Goal: Transaction & Acquisition: Purchase product/service

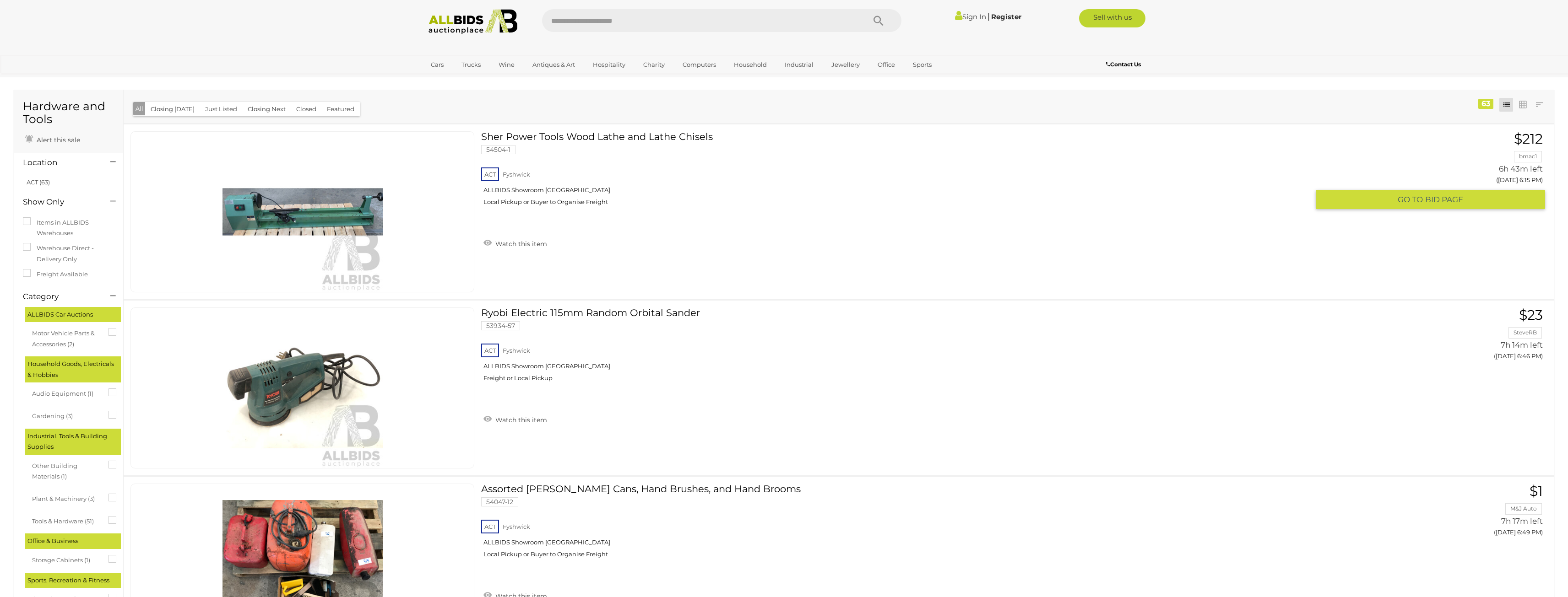
click at [610, 138] on link "Sher Power Tools Wood Lathe and Lathe Chisels 54504-1 ACT Fyshwick ALLBIDS Show…" at bounding box center [899, 172] width 821 height 81
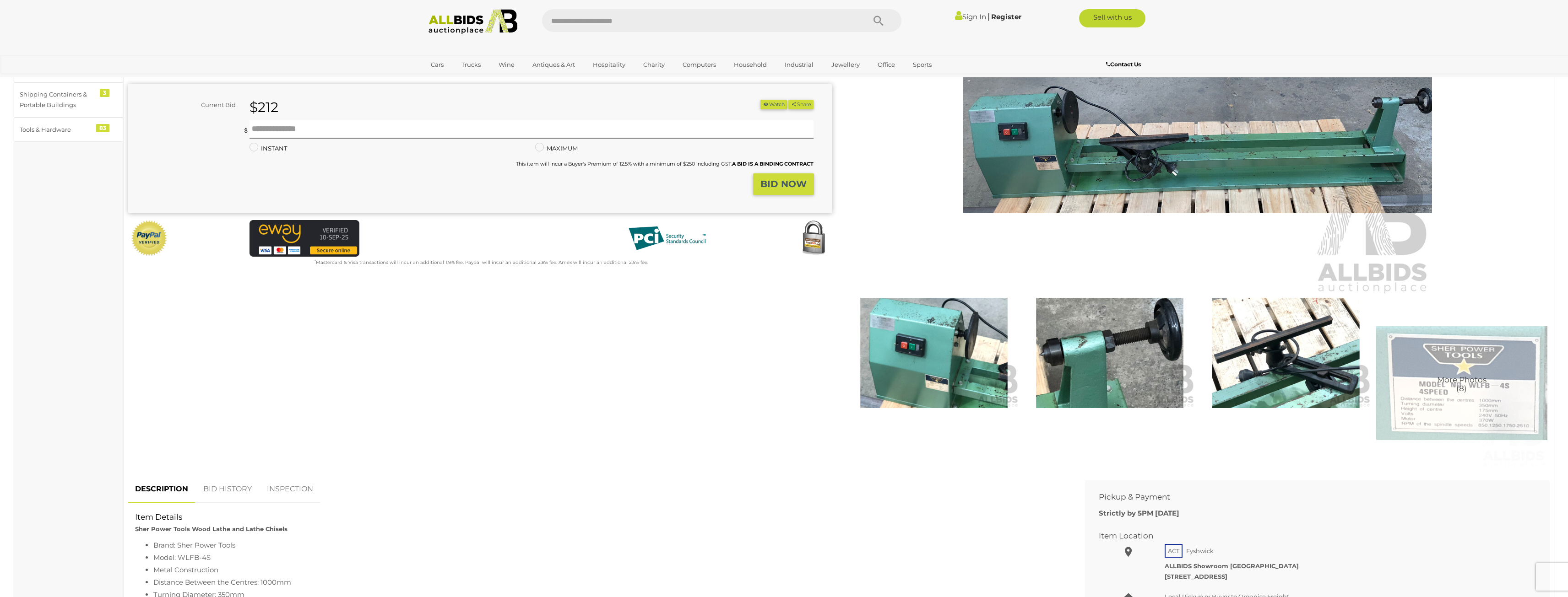
scroll to position [46, 0]
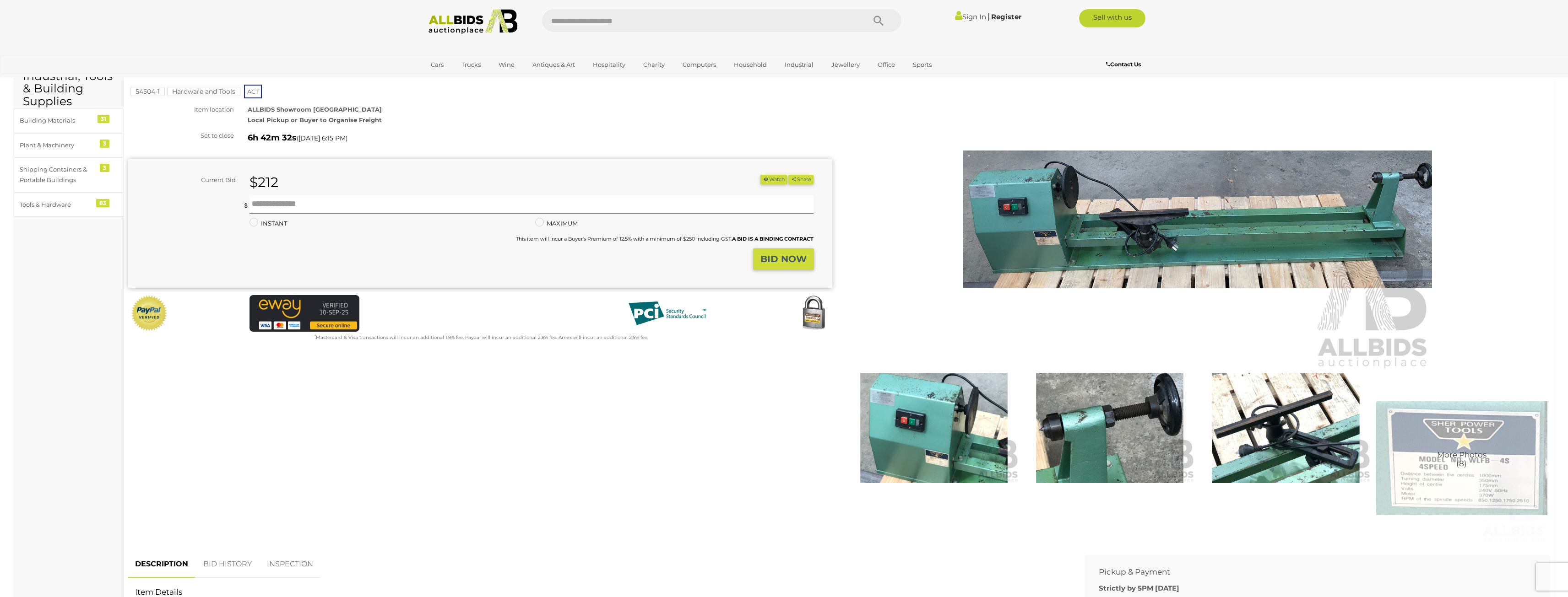
click at [1195, 247] on img at bounding box center [1197, 219] width 469 height 302
click at [965, 19] on link "Sign In" at bounding box center [971, 16] width 31 height 9
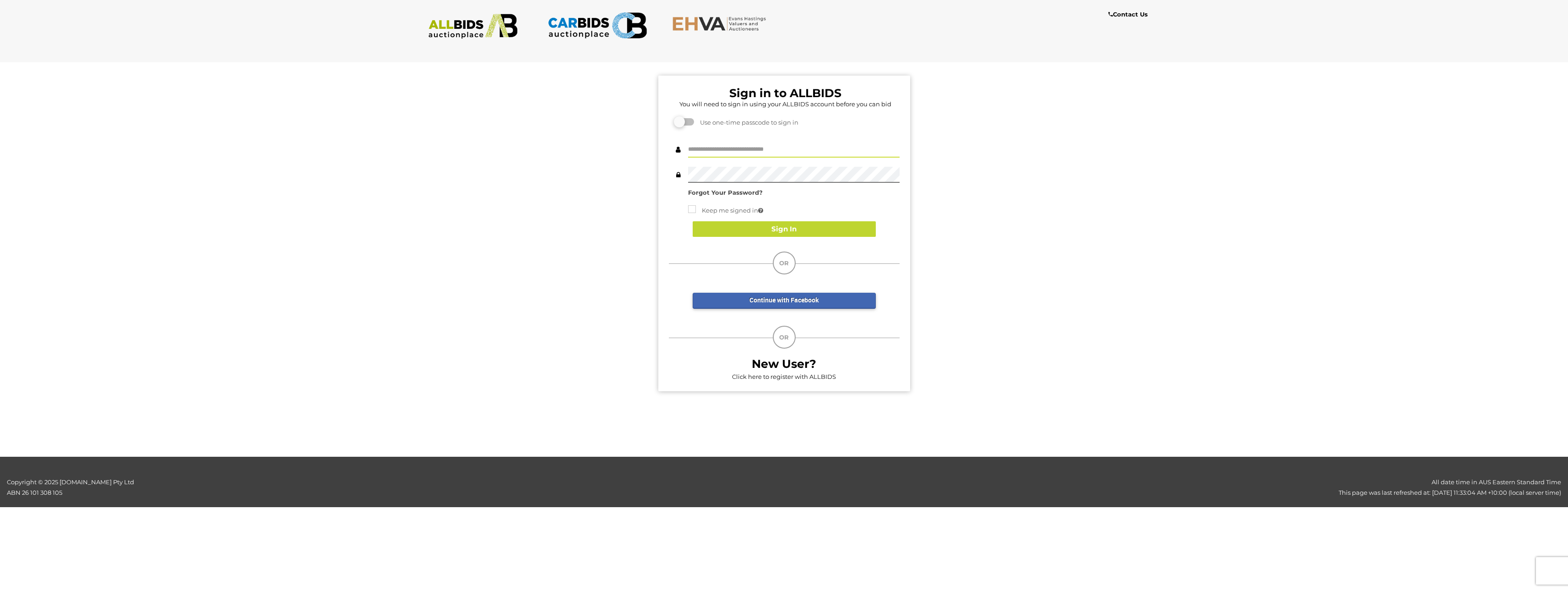
click at [714, 153] on input "text" at bounding box center [794, 150] width 212 height 16
type input "**********"
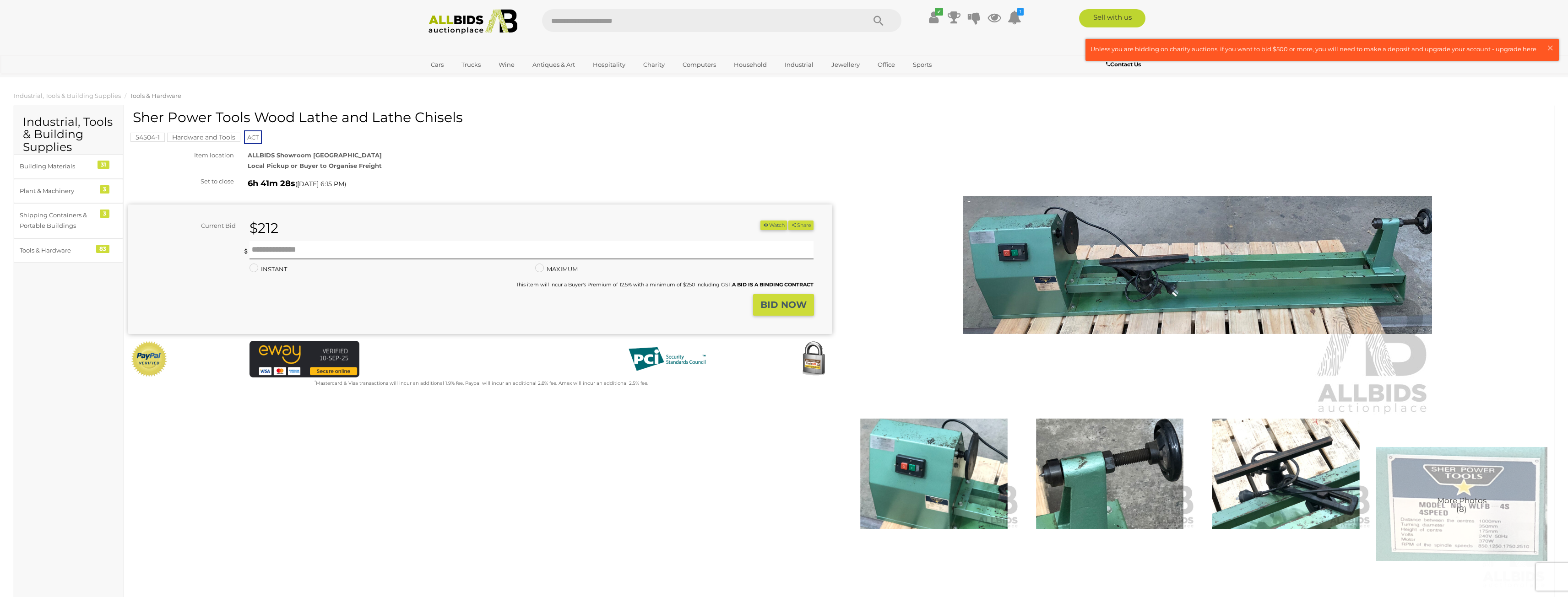
click at [765, 220] on div "Current Bid $212 (Min $217) $212 Share" at bounding box center [480, 268] width 704 height 129
click at [770, 226] on button "Watch" at bounding box center [774, 225] width 27 height 10
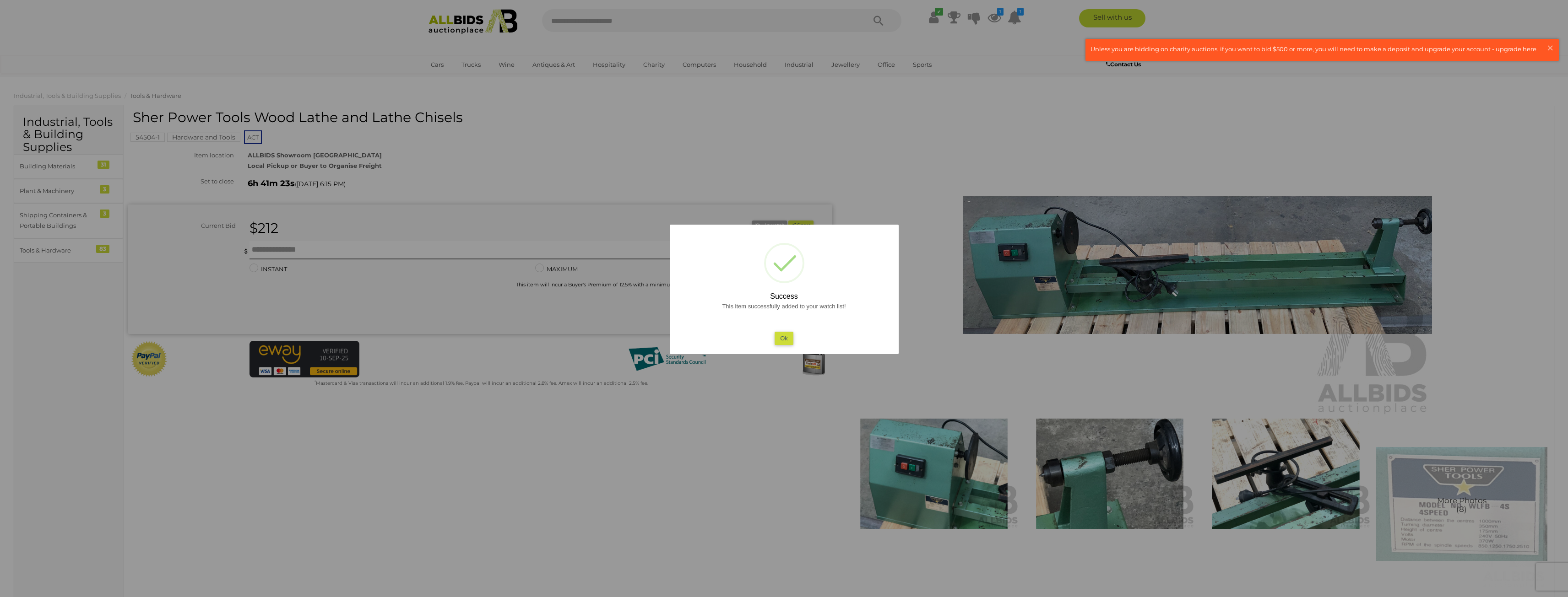
click at [784, 340] on button "Ok" at bounding box center [784, 338] width 19 height 13
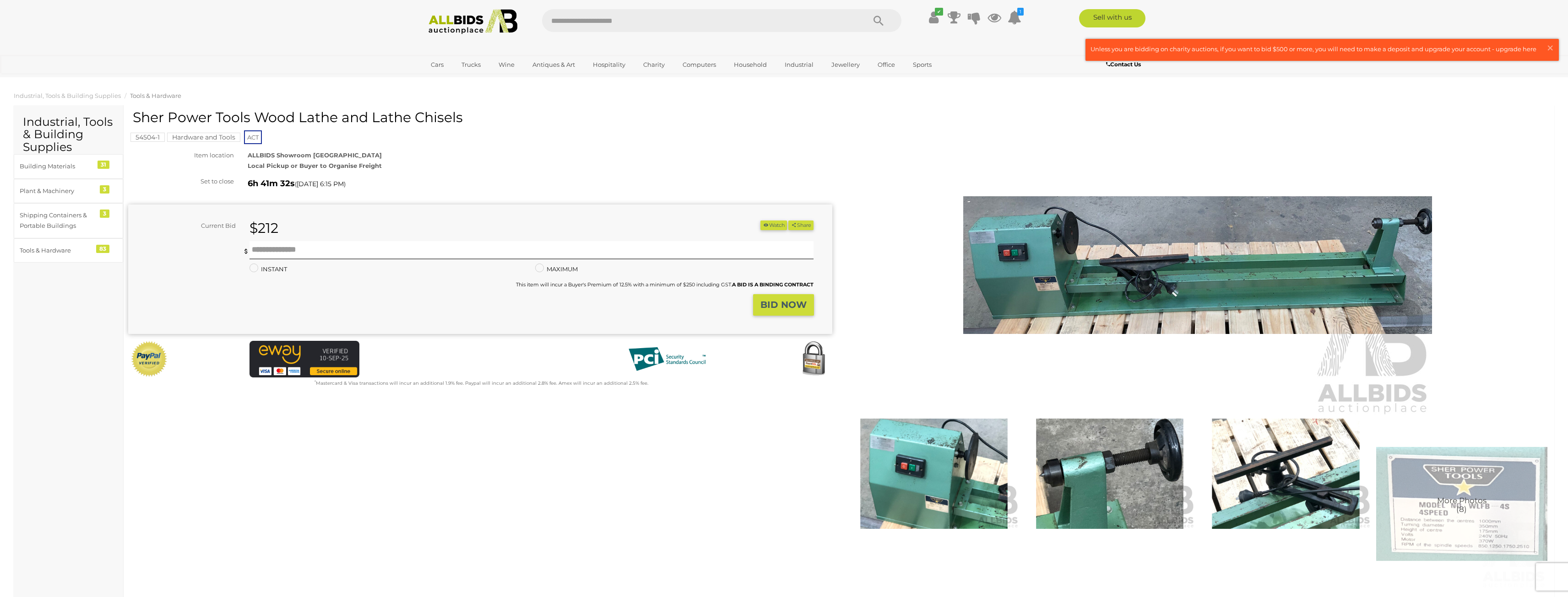
scroll to position [46, 0]
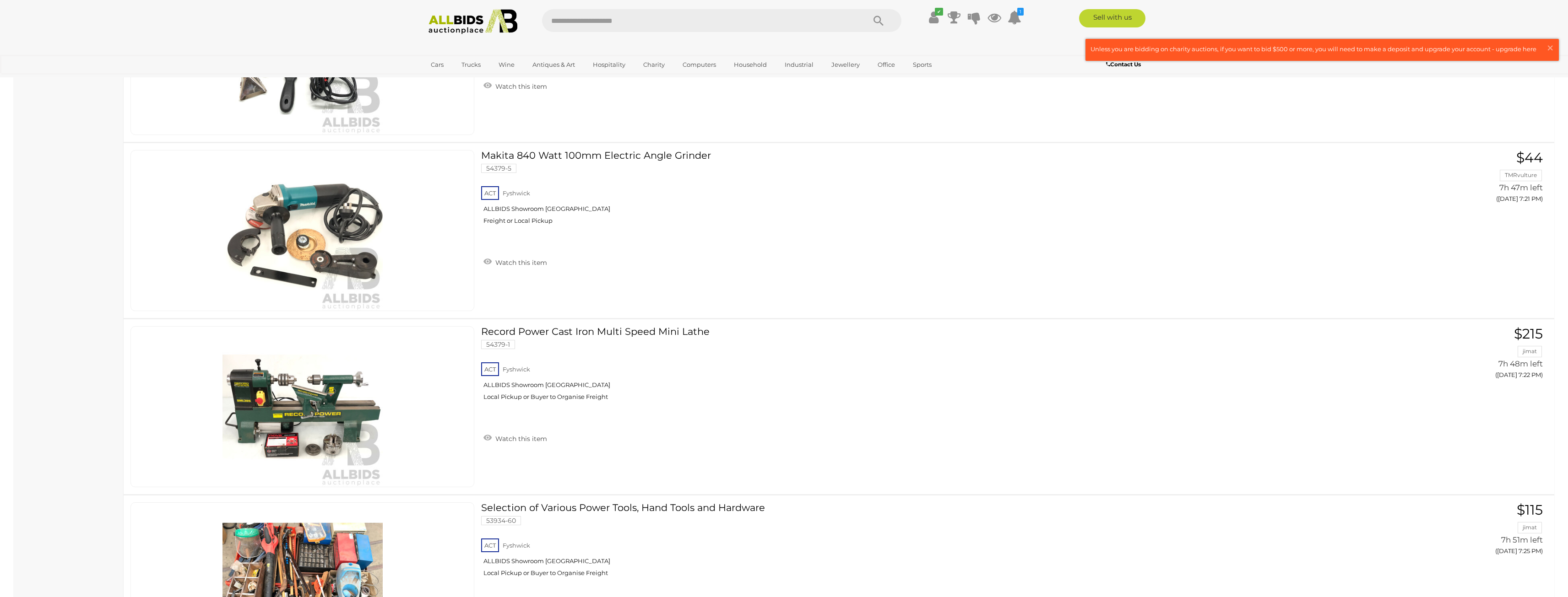
scroll to position [2455, 0]
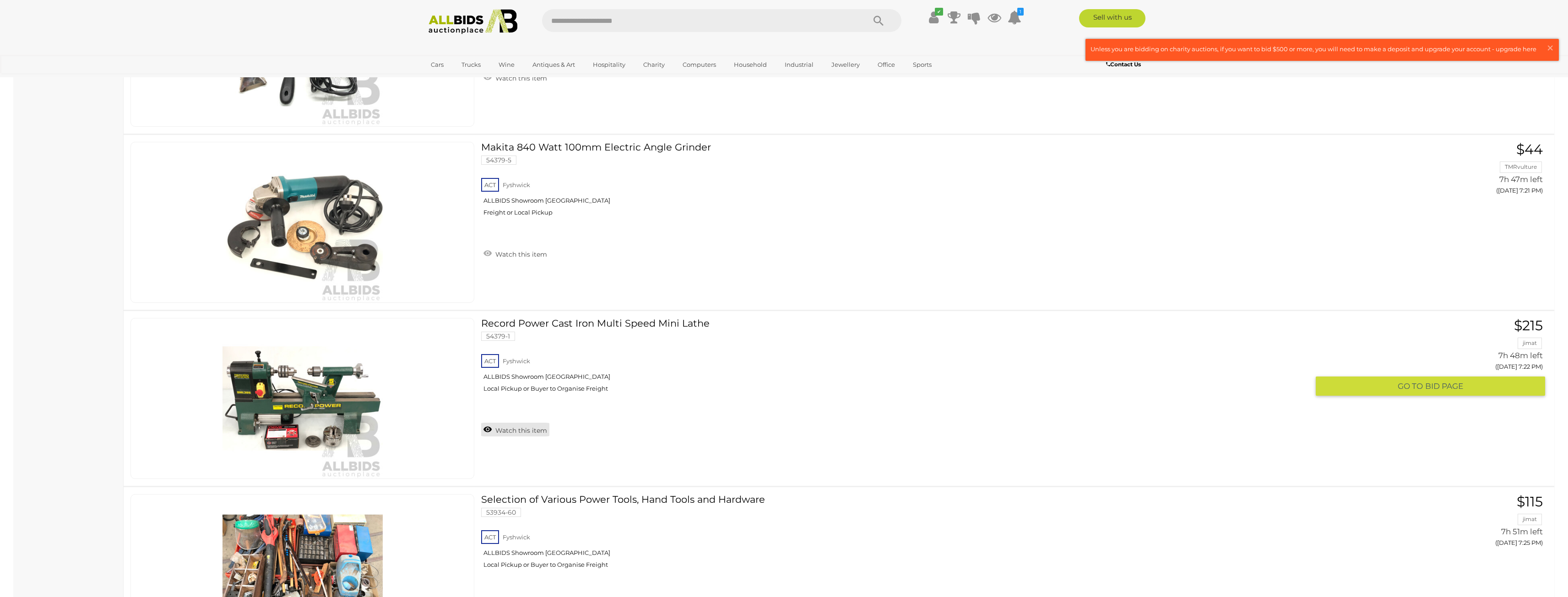
click at [485, 431] on link "Watch this item" at bounding box center [515, 429] width 68 height 13
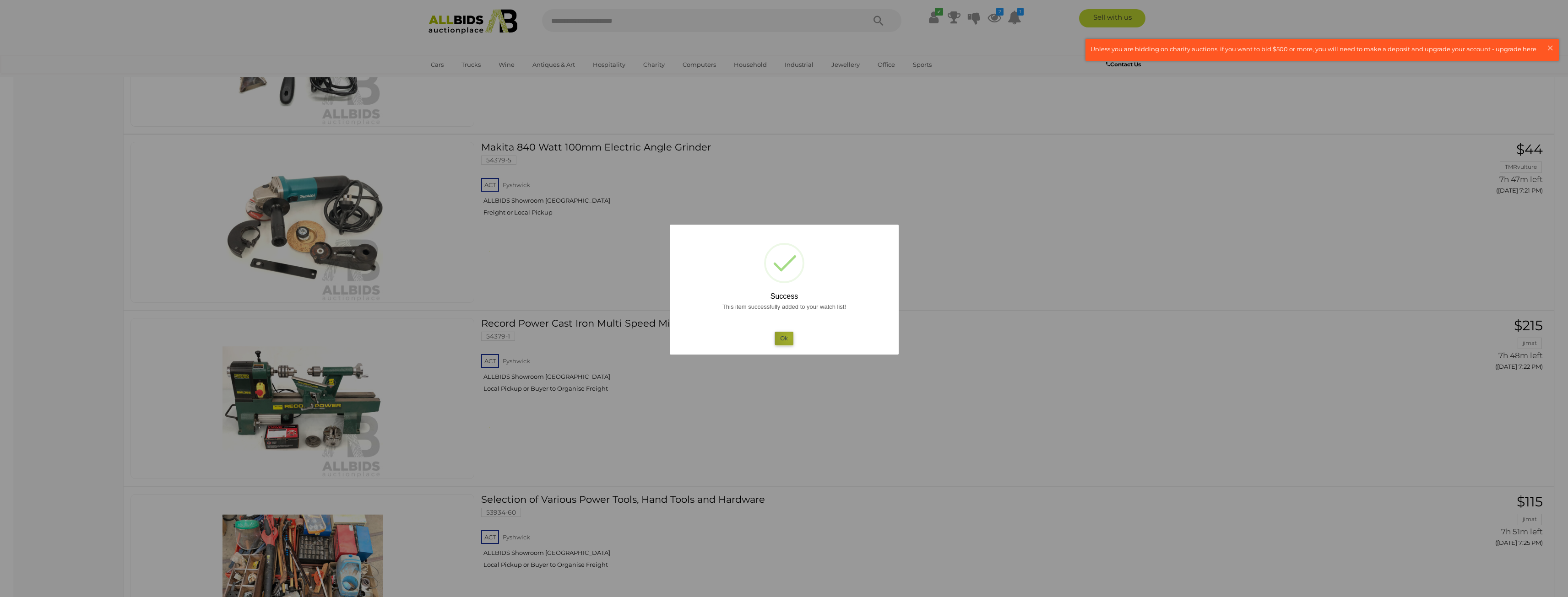
click at [789, 337] on button "Ok" at bounding box center [784, 338] width 19 height 13
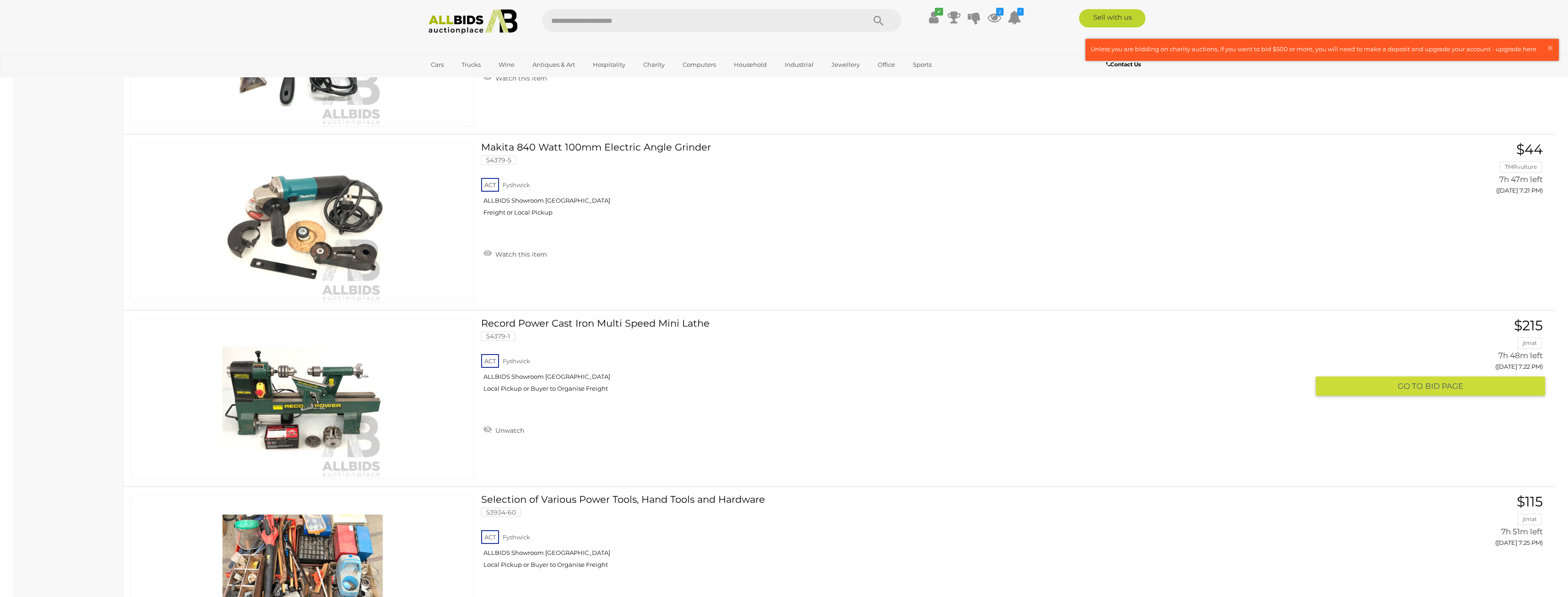
click at [581, 318] on link "Record Power Cast Iron Multi Speed Mini Lathe 54379-1 ACT Fyshwick ALLBIDS Show…" at bounding box center [899, 358] width 821 height 81
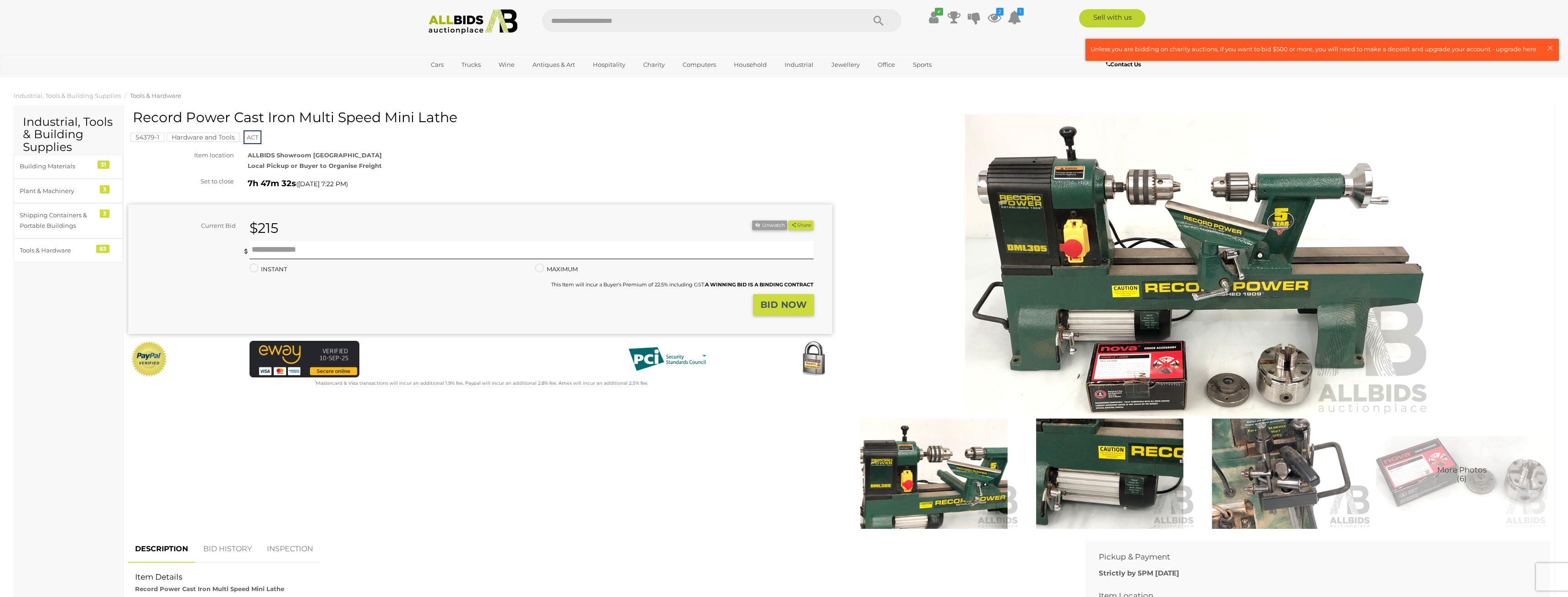
click at [1175, 223] on img at bounding box center [1197, 264] width 469 height 302
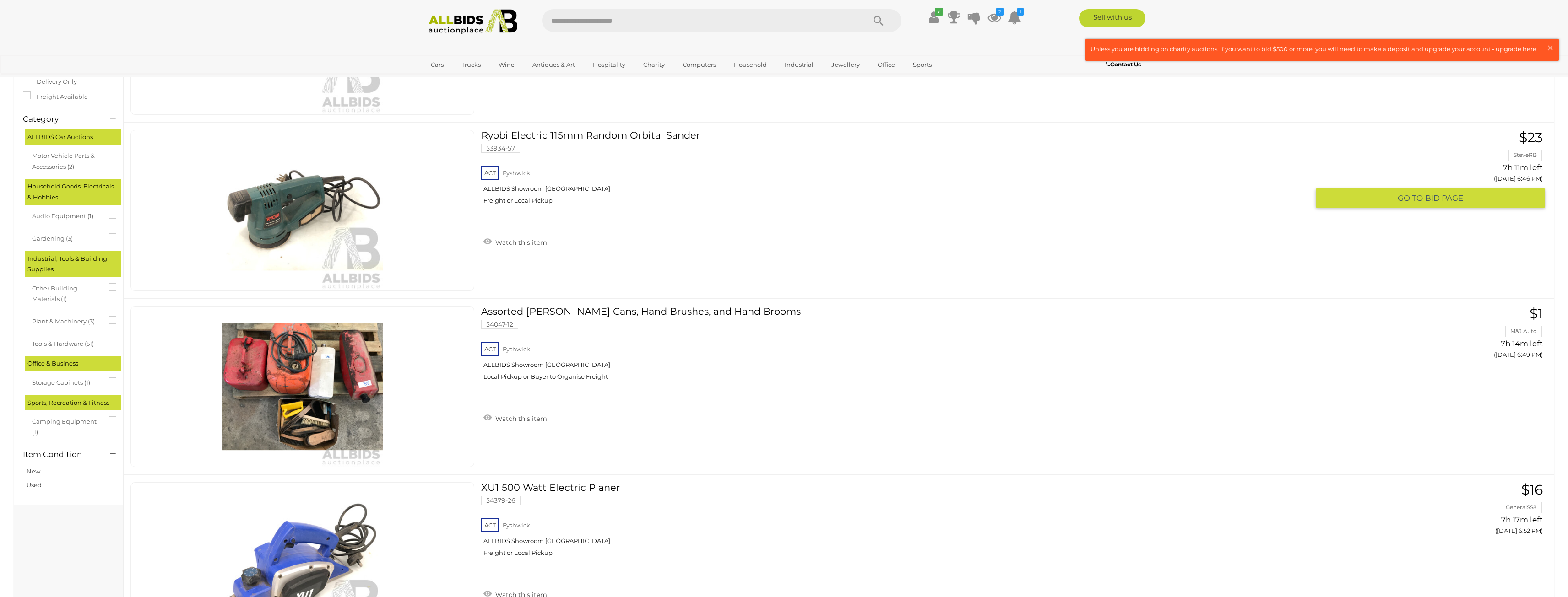
scroll to position [2719, 0]
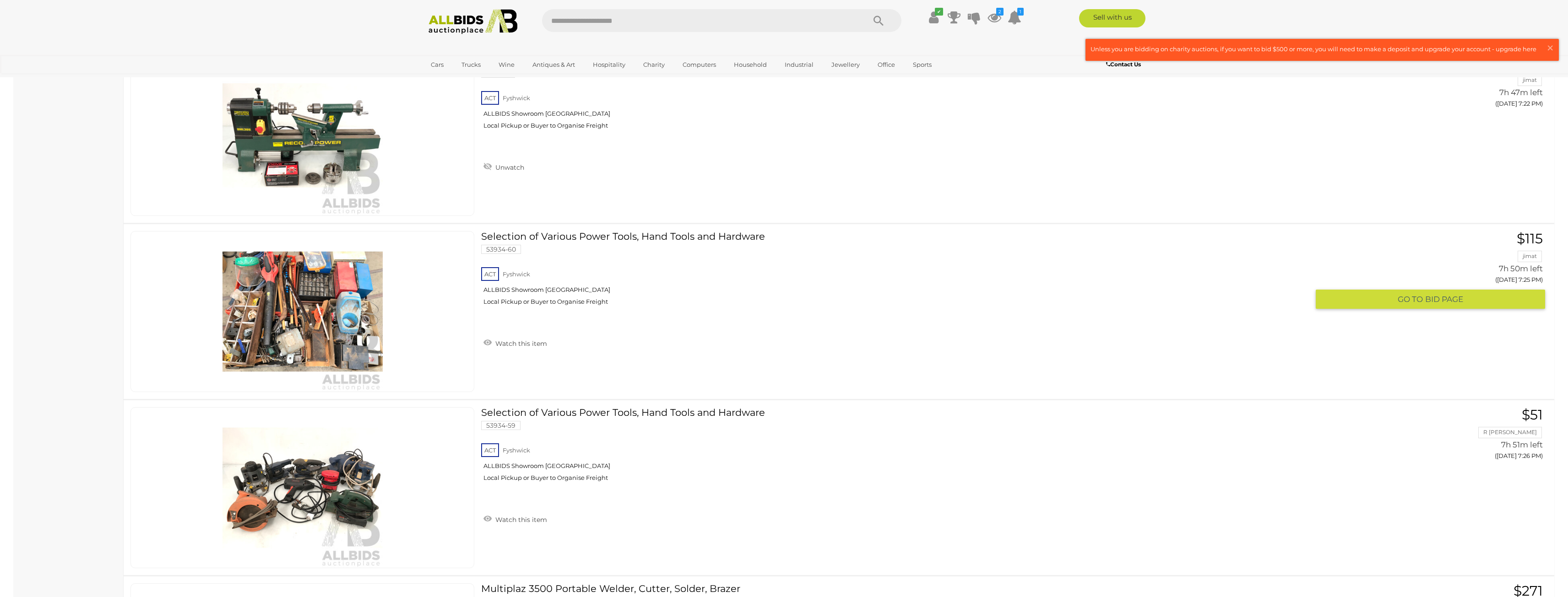
click at [615, 231] on h3 "Selection of Various Power Tools, Hand Tools and Hardware" at bounding box center [899, 237] width 834 height 12
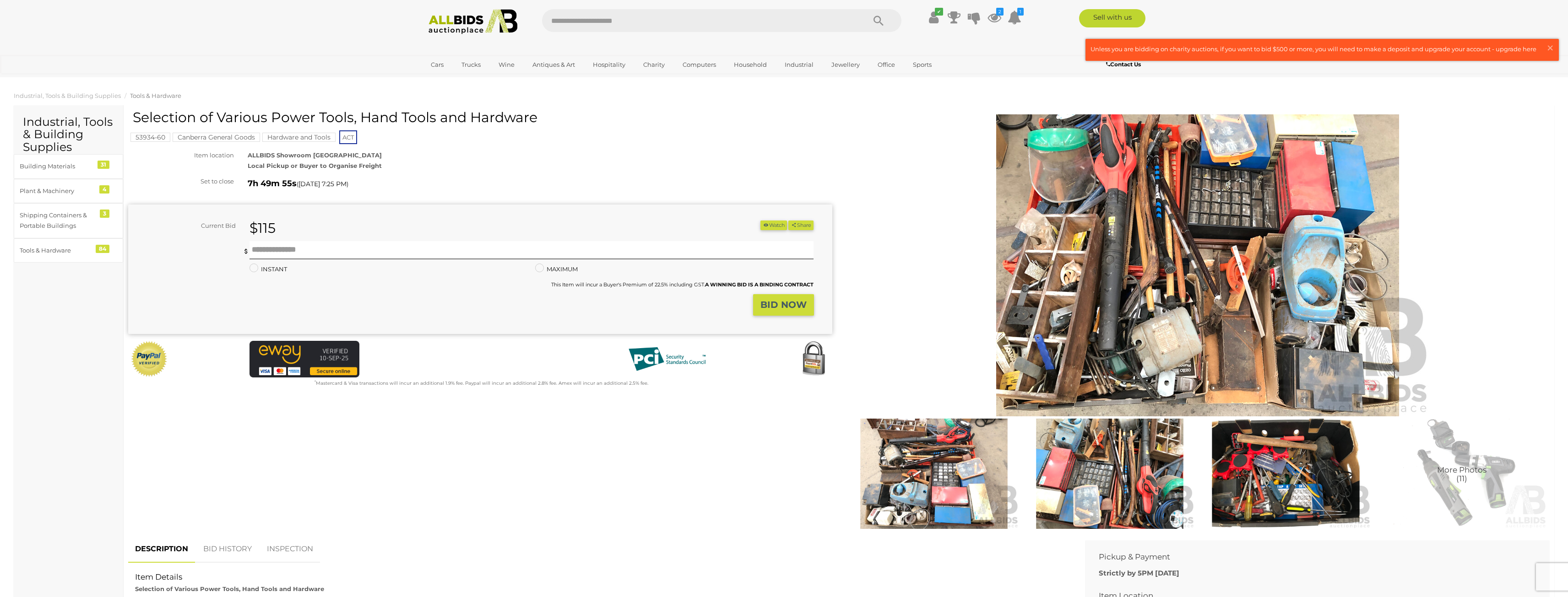
click at [1123, 268] on img at bounding box center [1197, 264] width 469 height 302
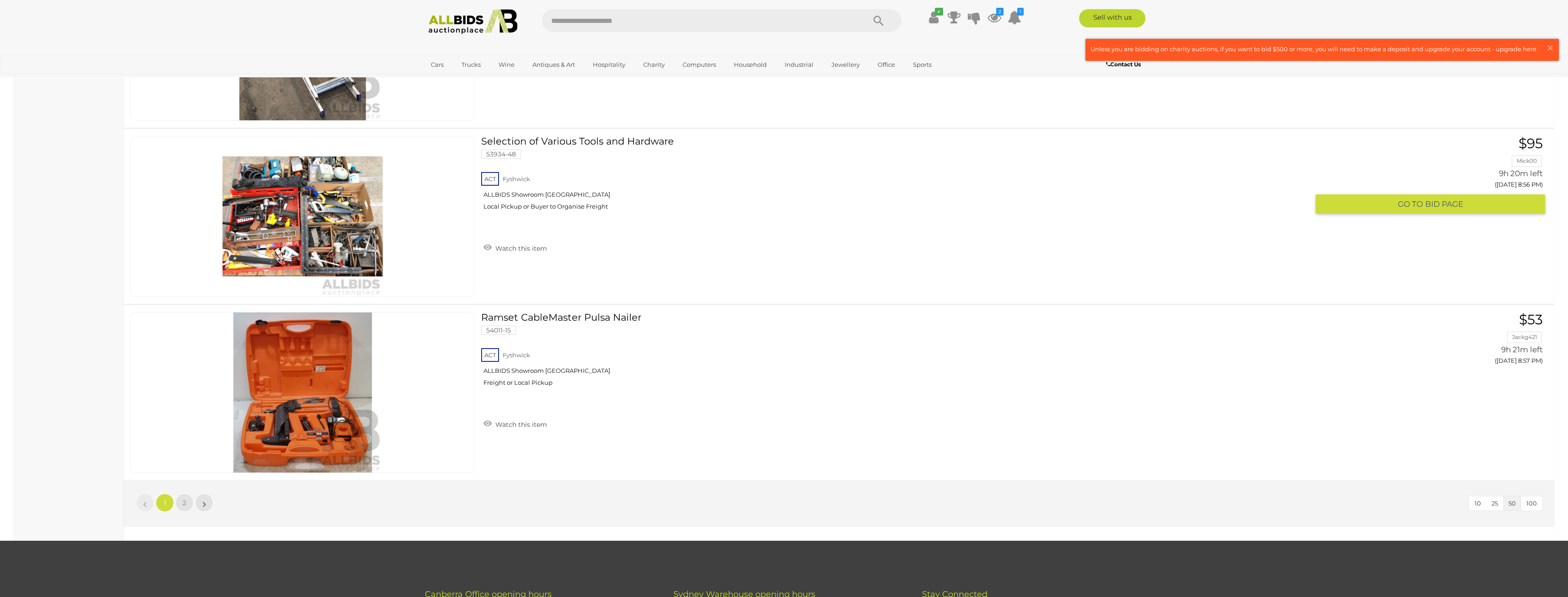
scroll to position [8567, 0]
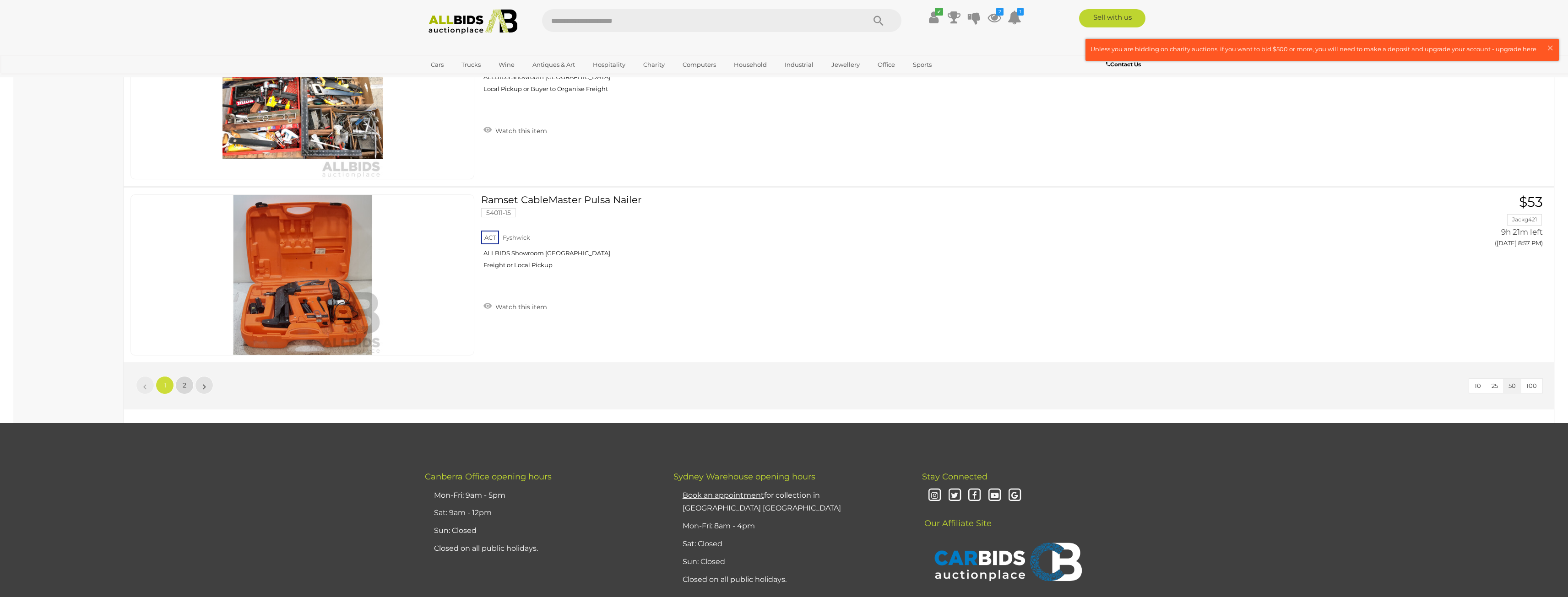
click at [189, 381] on link "2" at bounding box center [184, 384] width 18 height 18
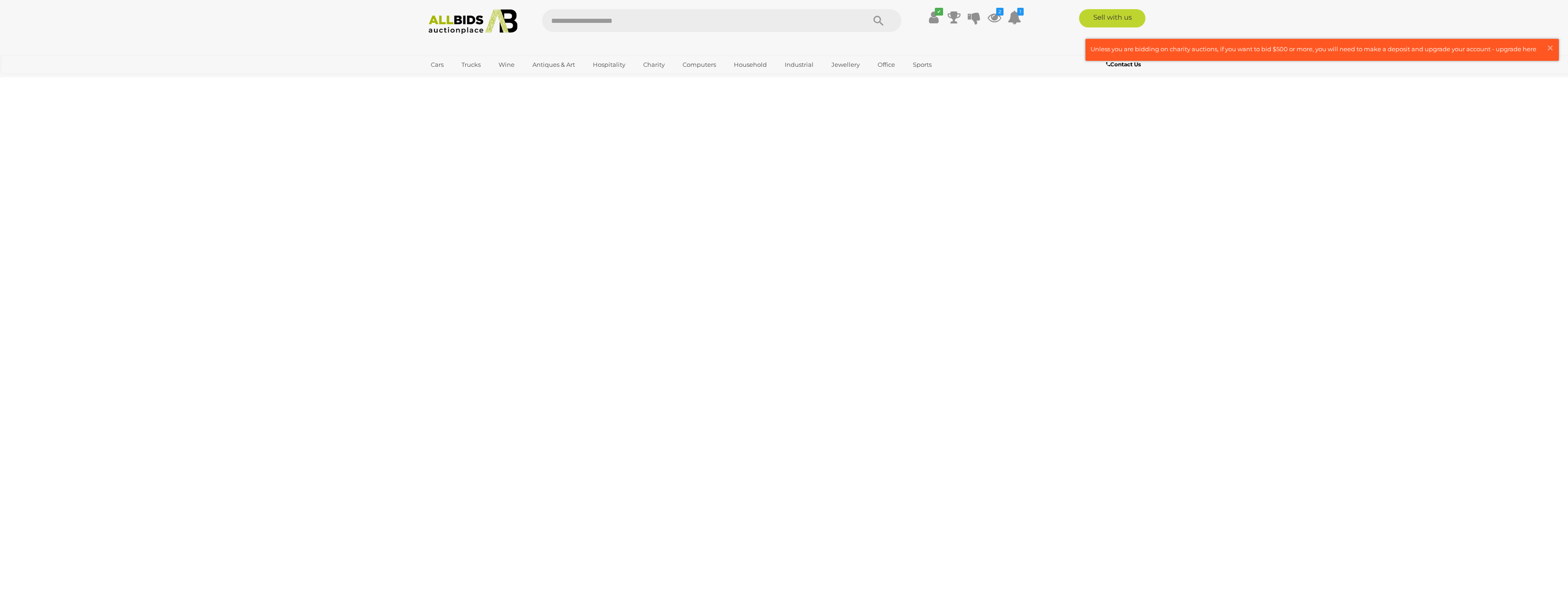
scroll to position [32, 0]
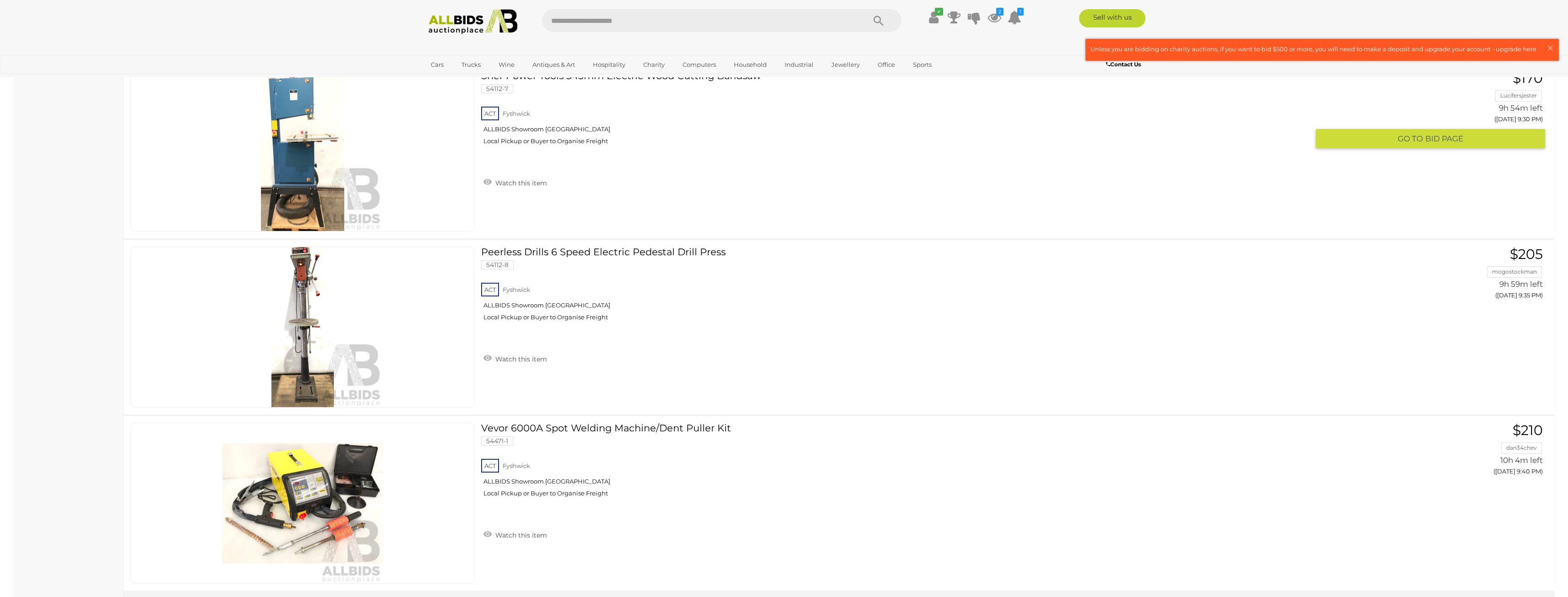
scroll to position [1953, 0]
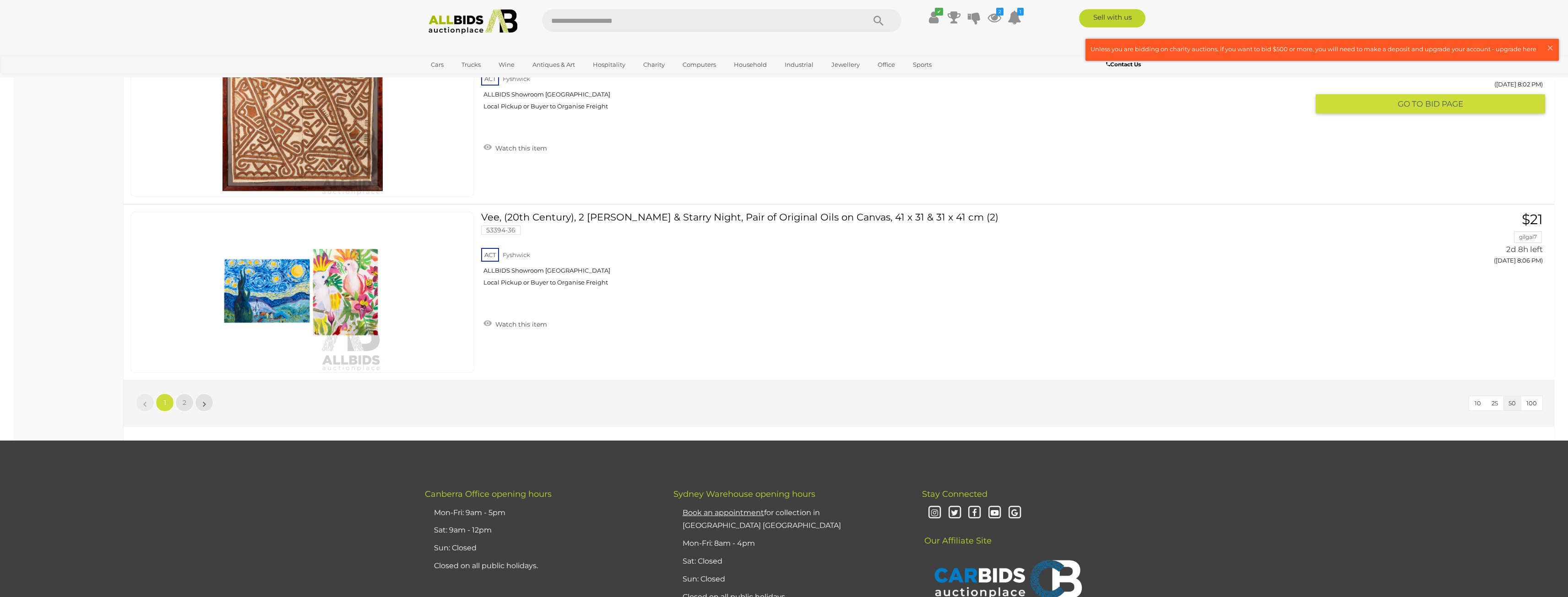
scroll to position [8554, 0]
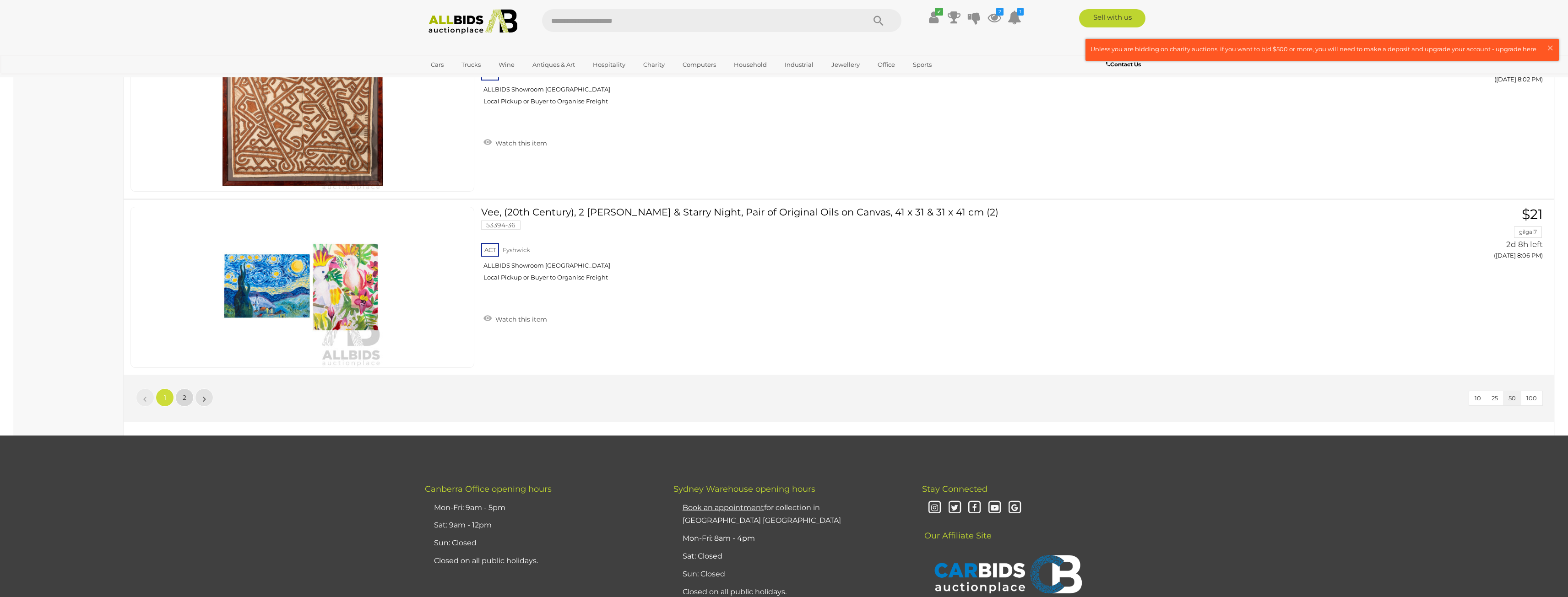
click at [186, 398] on span "2" at bounding box center [184, 398] width 4 height 9
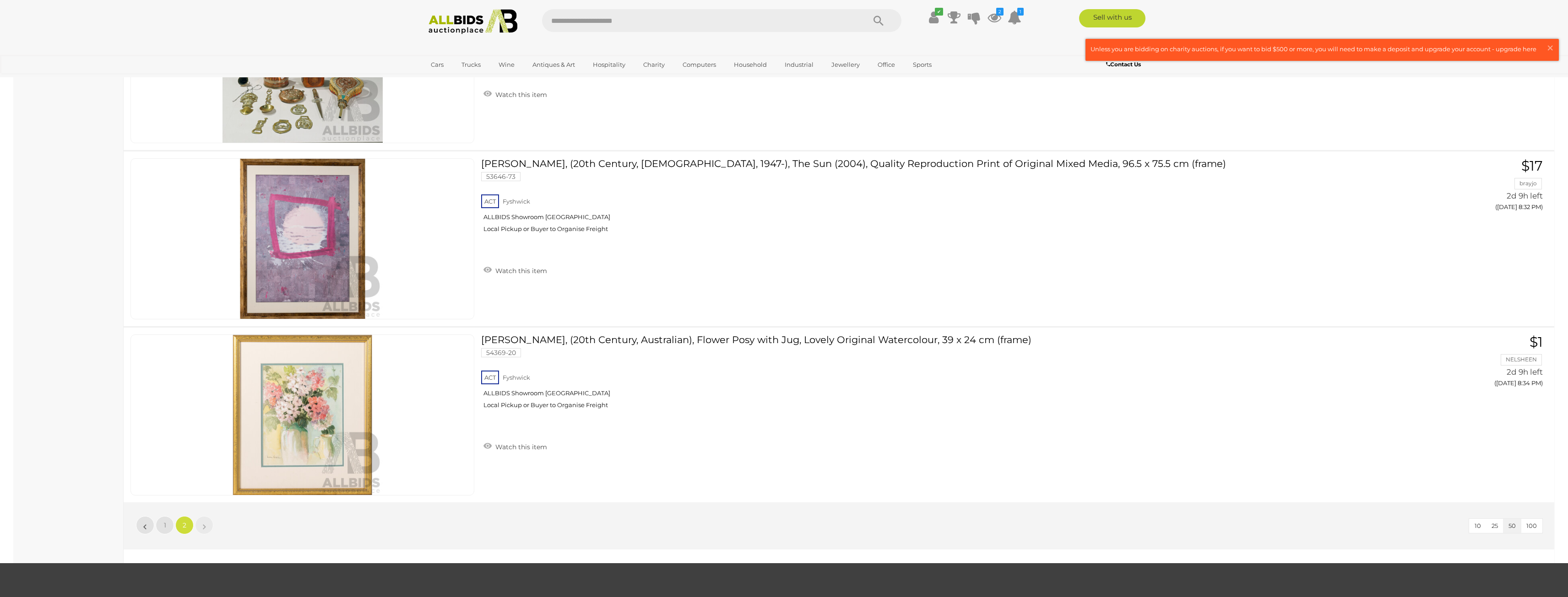
scroll to position [2090, 0]
